Goal: Task Accomplishment & Management: Complete application form

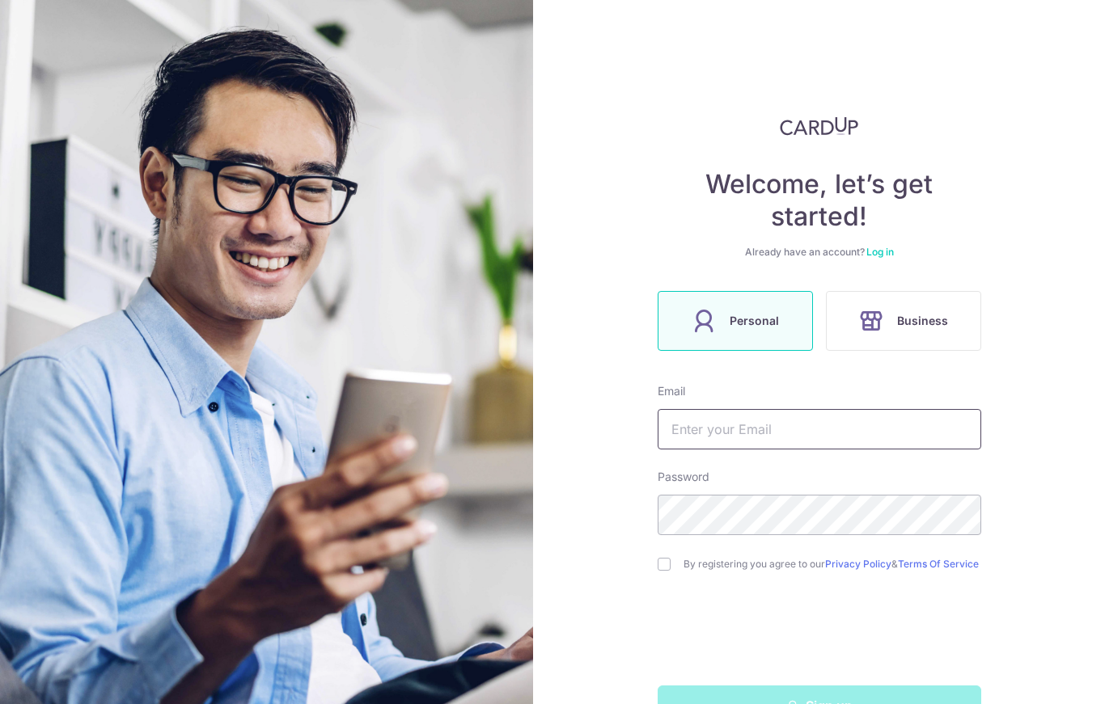
click at [837, 424] on input "text" at bounding box center [818, 429] width 323 height 40
click at [815, 426] on input "[EMAIL_ADDRESS][DOMAIN_NAME]" at bounding box center [818, 429] width 323 height 40
type input "[EMAIL_ADDRESS][DOMAIN_NAME]"
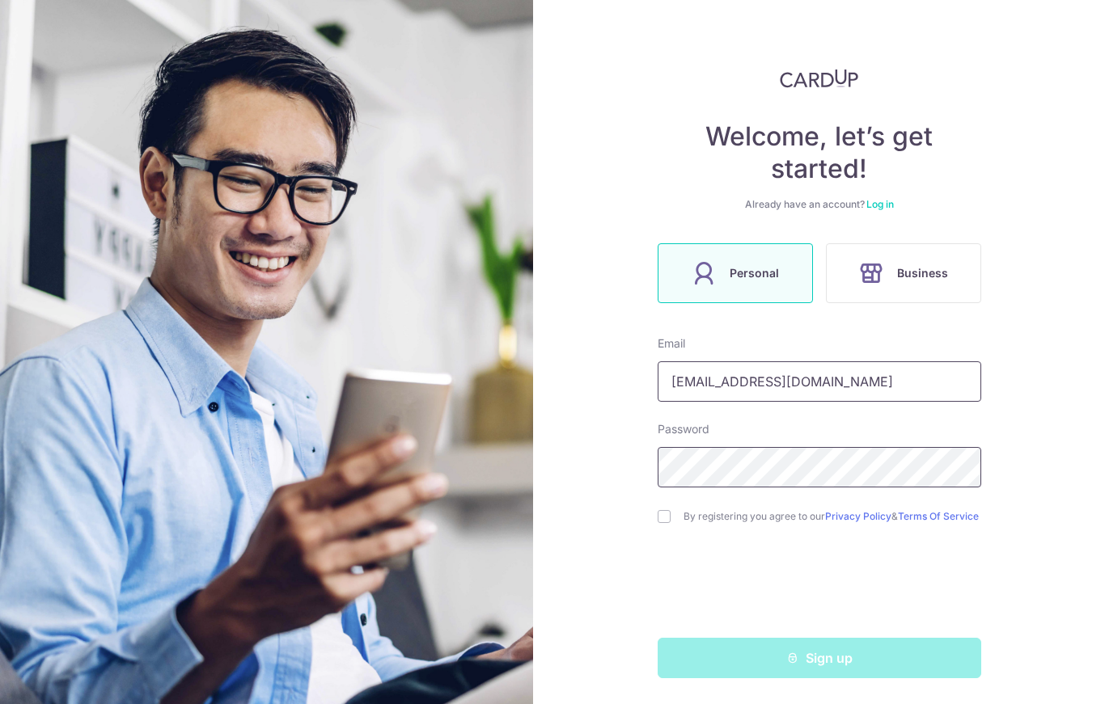
scroll to position [54, 0]
click at [664, 513] on input "checkbox" at bounding box center [663, 516] width 13 height 13
checkbox input "true"
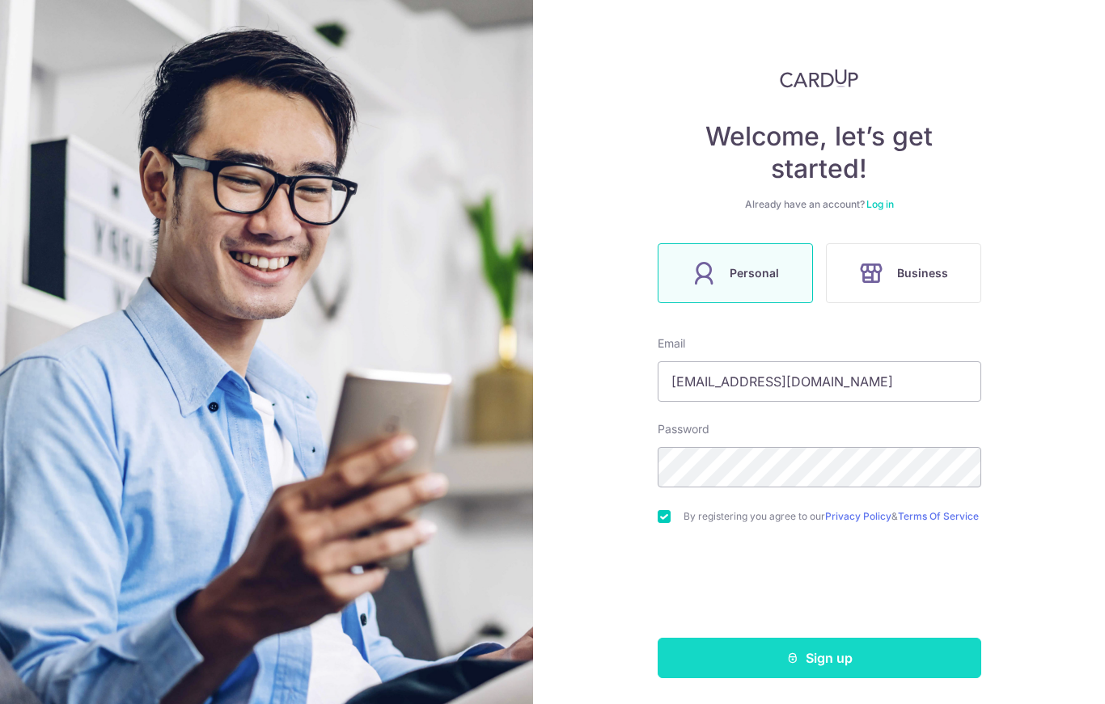
click at [847, 650] on button "Sign up" at bounding box center [818, 658] width 323 height 40
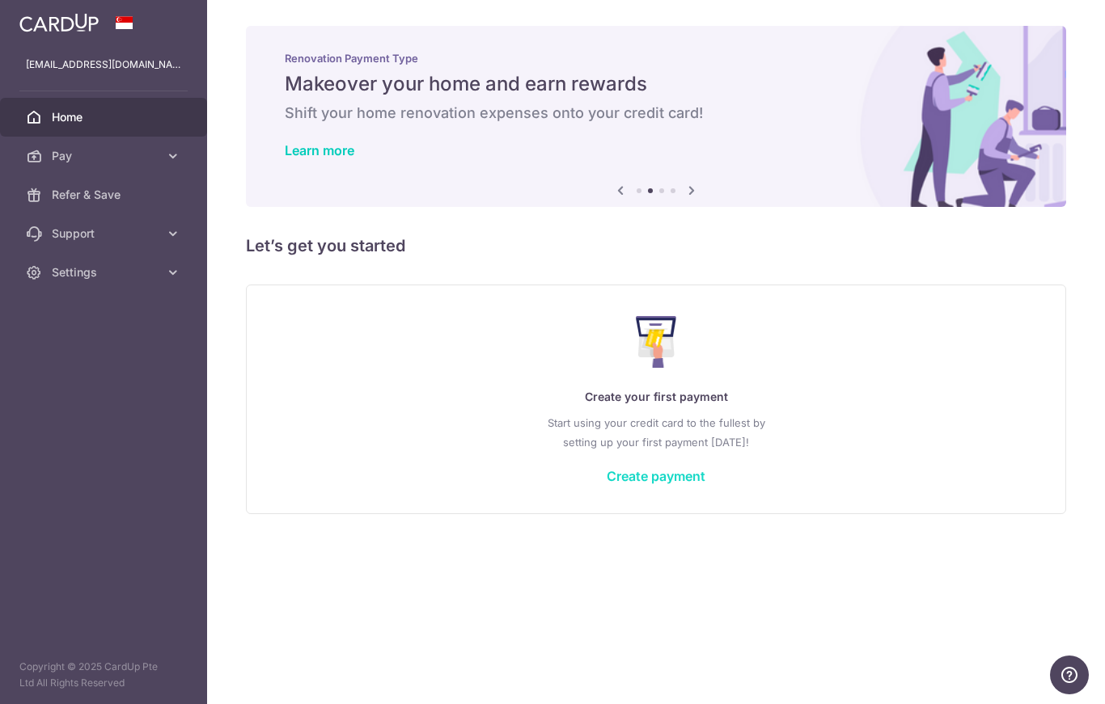
click at [606, 484] on link "Create payment" at bounding box center [655, 476] width 99 height 16
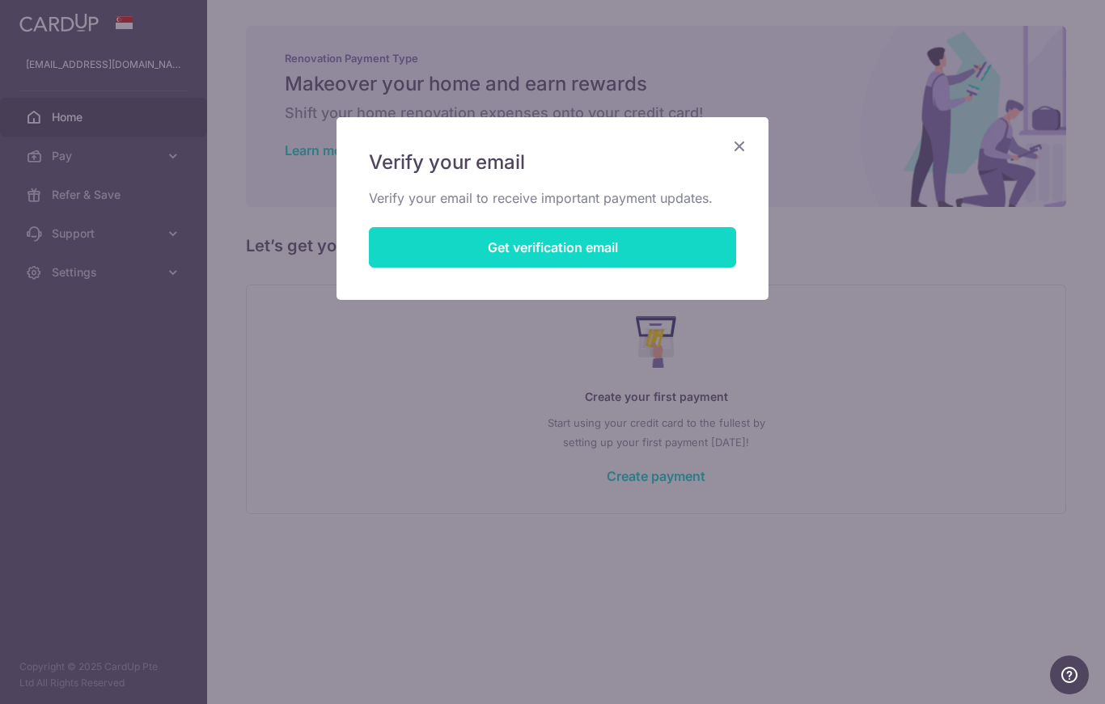
click at [621, 235] on button "Get verification email" at bounding box center [552, 247] width 367 height 40
